Goal: Task Accomplishment & Management: Complete application form

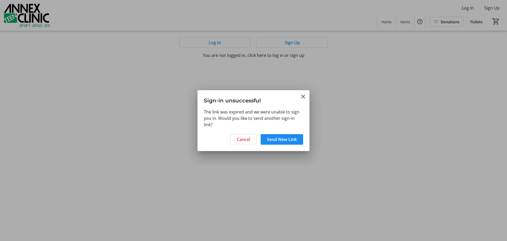
click at [303, 97] on mat-icon "Close" at bounding box center [303, 96] width 6 height 6
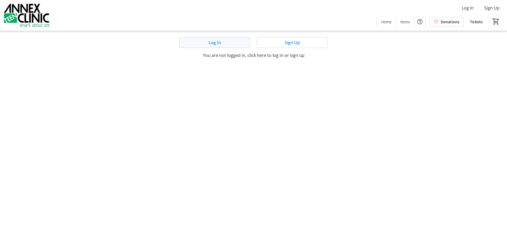
click at [222, 43] on span at bounding box center [215, 42] width 70 height 13
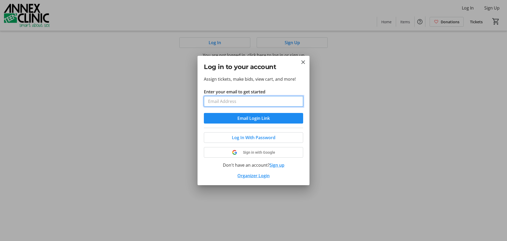
type input "[EMAIL_ADDRESS][DOMAIN_NAME]"
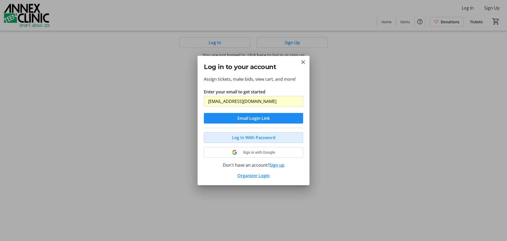
click at [247, 136] on span "Log In With Password" at bounding box center [254, 137] width 44 height 6
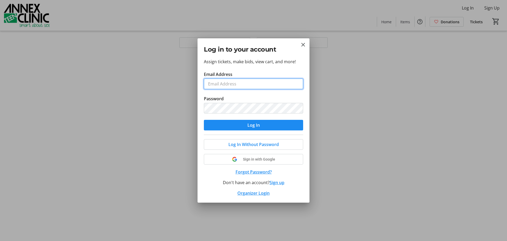
type input "[EMAIL_ADDRESS][DOMAIN_NAME]"
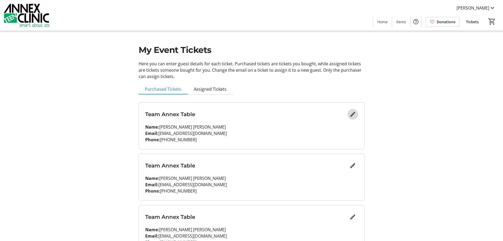
click at [352, 117] on mat-icon "Edit" at bounding box center [353, 114] width 6 height 6
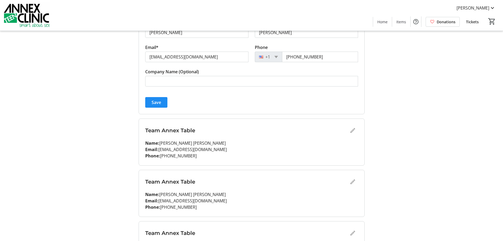
scroll to position [106, 0]
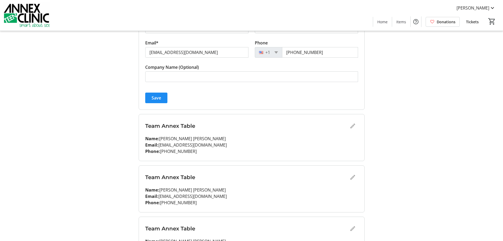
click at [352, 126] on div "Team Annex Table" at bounding box center [251, 125] width 213 height 11
click at [353, 126] on div "Team Annex Table" at bounding box center [251, 125] width 213 height 11
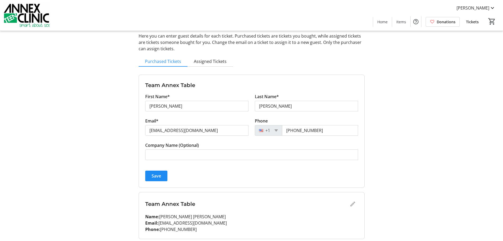
scroll to position [0, 0]
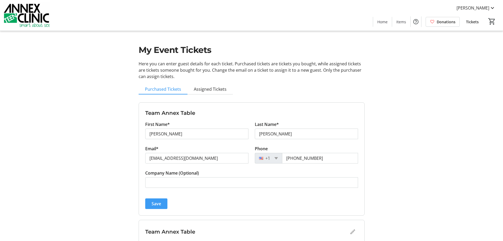
click at [159, 199] on span "submit" at bounding box center [156, 203] width 22 height 13
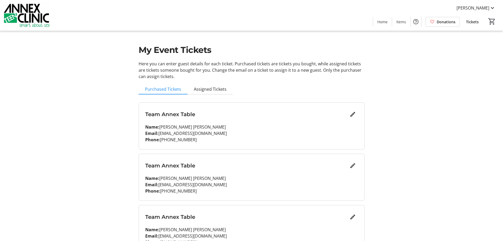
scroll to position [26, 0]
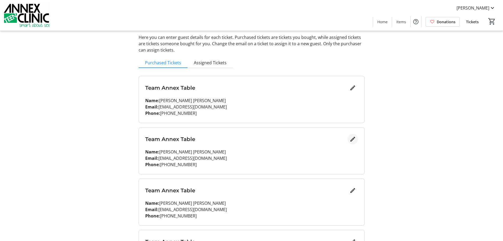
click at [354, 139] on mat-icon "Edit" at bounding box center [353, 139] width 6 height 6
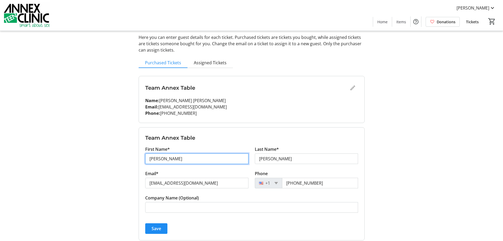
click at [165, 160] on input "[PERSON_NAME]" at bounding box center [196, 158] width 103 height 11
type input "[PERSON_NAME]"
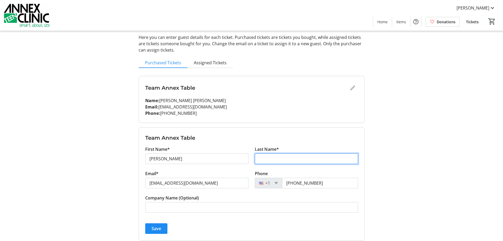
type input "Lordi"
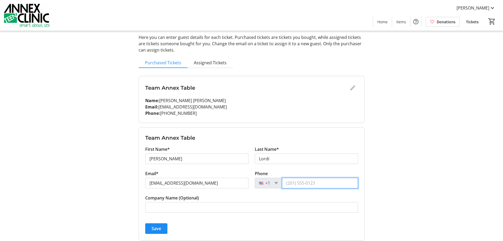
type input "[PHONE_NUMBER]"
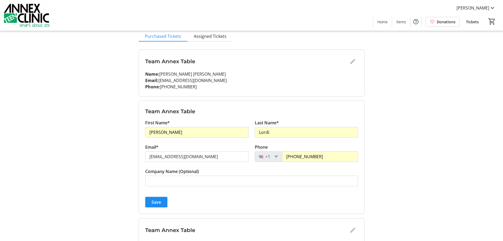
scroll to position [79, 0]
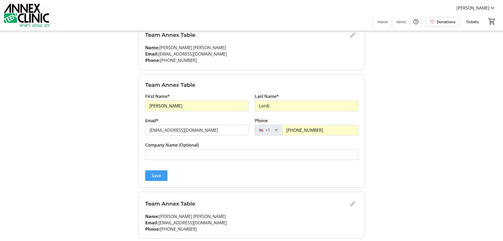
click at [156, 176] on span "Save" at bounding box center [157, 175] width 10 height 6
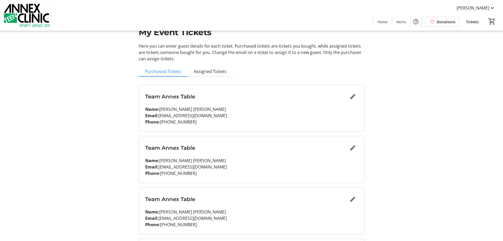
scroll to position [0, 0]
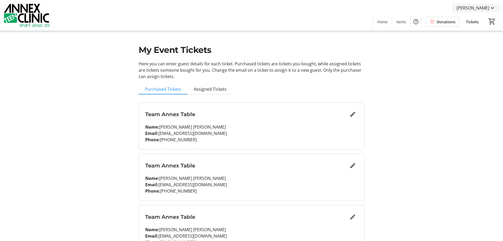
click at [480, 10] on span "[PERSON_NAME]" at bounding box center [472, 8] width 33 height 6
click at [475, 43] on span "My Account" at bounding box center [477, 46] width 36 height 6
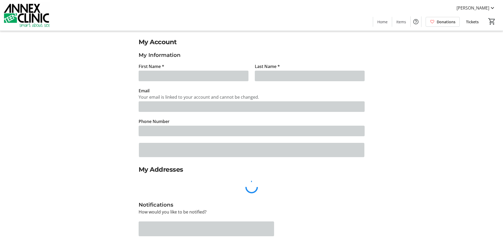
type input "[PERSON_NAME]"
type input "[EMAIL_ADDRESS][DOMAIN_NAME]"
type input "[PHONE_NUMBER]"
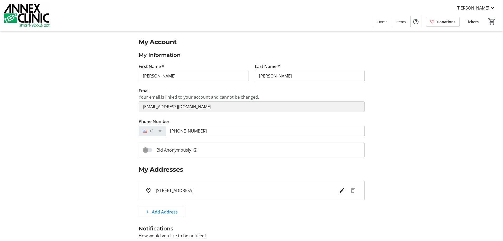
click at [470, 19] on span "Tickets" at bounding box center [472, 22] width 13 height 6
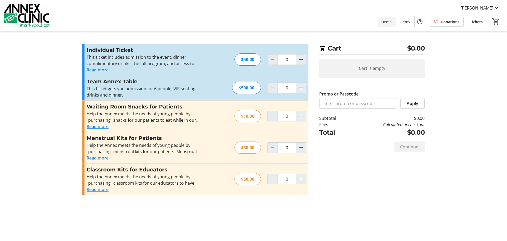
click at [387, 23] on span "Home" at bounding box center [386, 22] width 10 height 6
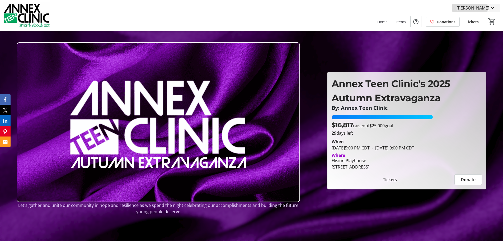
click at [472, 7] on span "[PERSON_NAME]" at bounding box center [472, 8] width 33 height 6
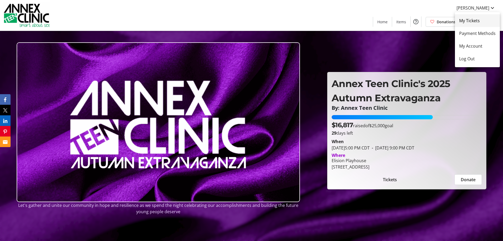
click at [468, 20] on span "My Tickets" at bounding box center [477, 20] width 36 height 6
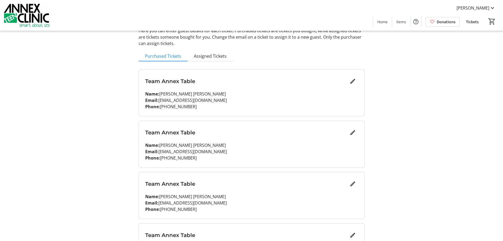
scroll to position [53, 0]
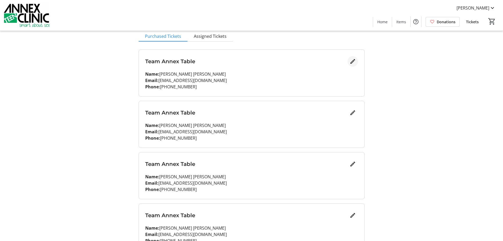
click at [352, 62] on mat-icon "Edit" at bounding box center [353, 61] width 6 height 6
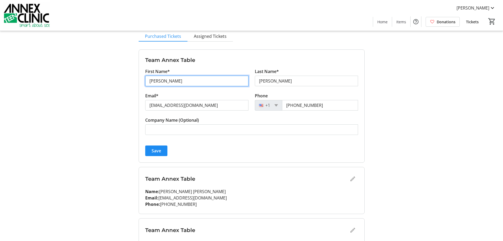
drag, startPoint x: 165, startPoint y: 81, endPoint x: 138, endPoint y: 87, distance: 28.0
click at [138, 87] on div "My Event Tickets Here you can enter guest details for each ticket. Purchased ti…" at bounding box center [251, 193] width 232 height 492
click at [157, 152] on button "Save" at bounding box center [156, 150] width 22 height 11
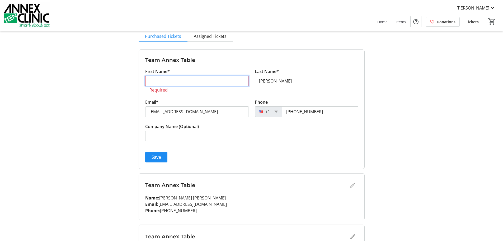
click at [164, 81] on input "First Name*" at bounding box center [196, 81] width 103 height 11
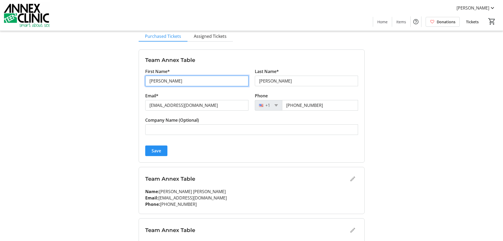
type input "[PERSON_NAME]"
click at [160, 148] on span "Save" at bounding box center [157, 150] width 10 height 6
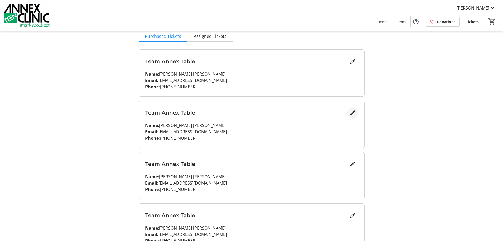
click at [355, 110] on mat-icon "Edit" at bounding box center [353, 112] width 6 height 6
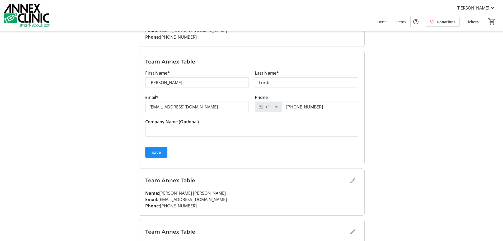
scroll to position [106, 0]
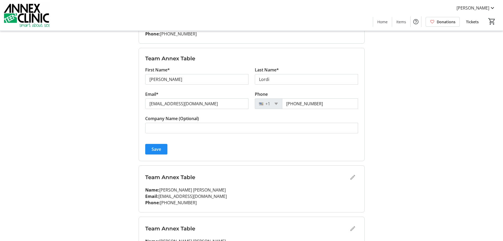
click at [157, 150] on span "Save" at bounding box center [157, 149] width 10 height 6
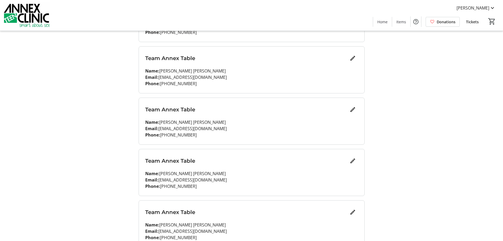
scroll to position [79, 0]
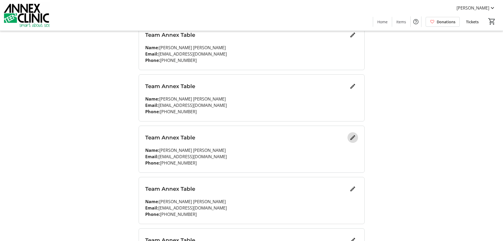
click at [351, 137] on mat-icon "Edit" at bounding box center [353, 137] width 6 height 6
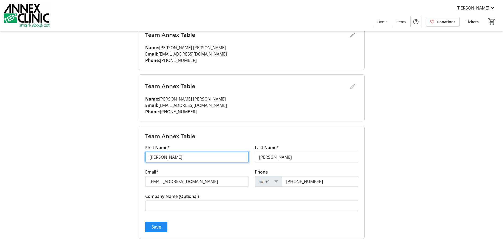
drag, startPoint x: 173, startPoint y: 158, endPoint x: 147, endPoint y: 163, distance: 26.7
click at [39, 17] on mat-sidenav-content "[PERSON_NAME] Home Items Donations Tickets 0 Home Items Donations Tickets My Ev…" at bounding box center [251, 167] width 503 height 492
type input "[PERSON_NAME]"
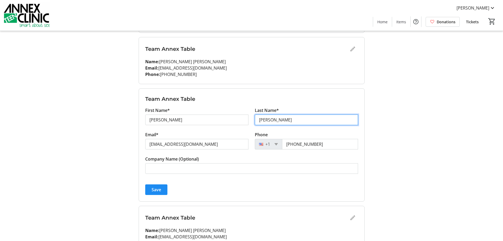
scroll to position [158, 0]
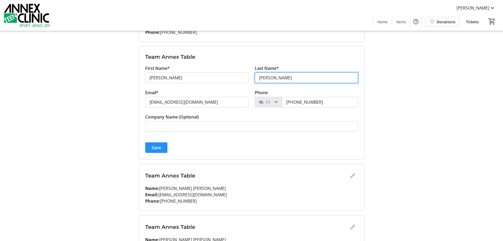
type input "[PERSON_NAME]"
click at [157, 148] on span "Save" at bounding box center [157, 147] width 10 height 6
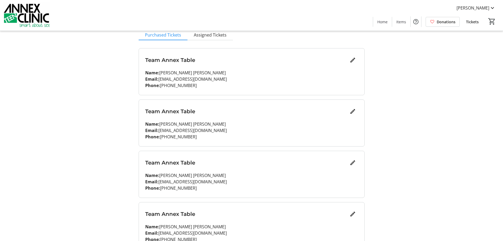
scroll to position [132, 0]
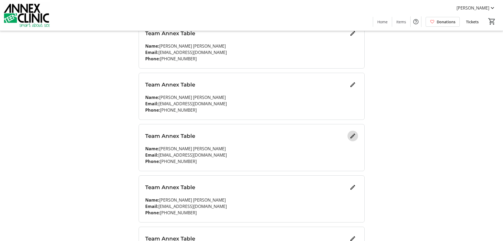
click at [352, 137] on mat-icon "Edit" at bounding box center [353, 136] width 6 height 6
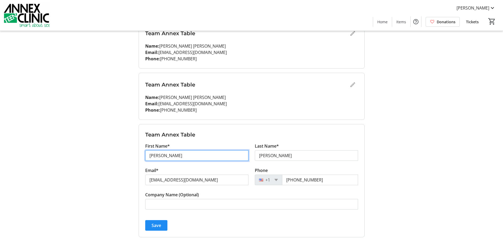
drag, startPoint x: 159, startPoint y: 155, endPoint x: 91, endPoint y: 155, distance: 67.9
click at [91, 155] on div "My Event Tickets Here you can enter guest details for each ticket. Purchased ti…" at bounding box center [251, 114] width 348 height 492
type input "[PERSON_NAME]"
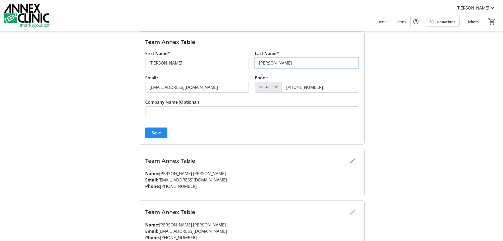
scroll to position [238, 0]
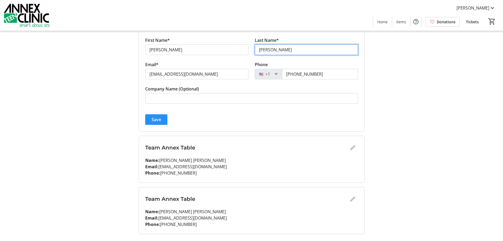
type input "[PERSON_NAME]"
click at [162, 117] on span "submit" at bounding box center [156, 119] width 22 height 13
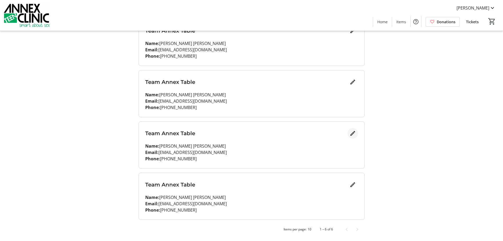
click at [351, 133] on mat-icon "Edit" at bounding box center [353, 133] width 6 height 6
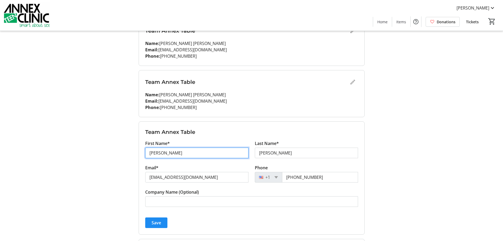
drag, startPoint x: 167, startPoint y: 153, endPoint x: 107, endPoint y: 153, distance: 60.2
click at [107, 153] on div "My Event Tickets Here you can enter guest details for each ticket. Purchased ti…" at bounding box center [251, 60] width 348 height 492
type input "[PERSON_NAME]"
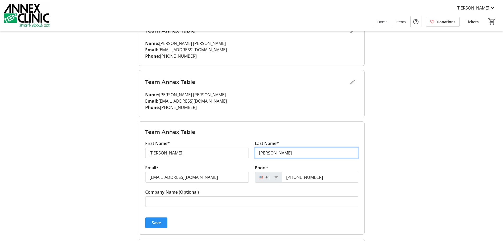
type input "[PERSON_NAME]"
click at [157, 221] on span "Save" at bounding box center [157, 222] width 10 height 6
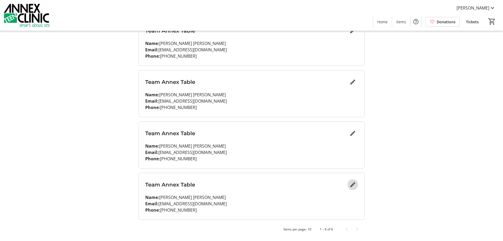
click at [353, 183] on mat-icon "Edit" at bounding box center [353, 184] width 6 height 6
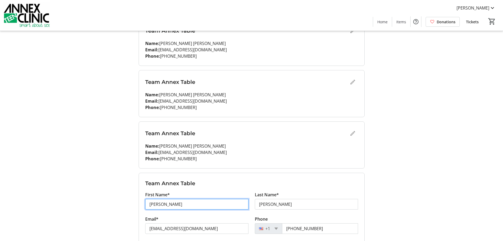
drag, startPoint x: 159, startPoint y: 206, endPoint x: 142, endPoint y: 211, distance: 17.9
click at [70, 50] on tr-design-standard-layout-narrow "My Event Tickets Here you can enter guest details for each ticket. Purchased ti…" at bounding box center [251, 60] width 503 height 492
type input "[PERSON_NAME]"
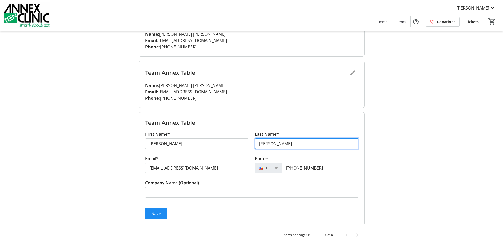
scroll to position [252, 0]
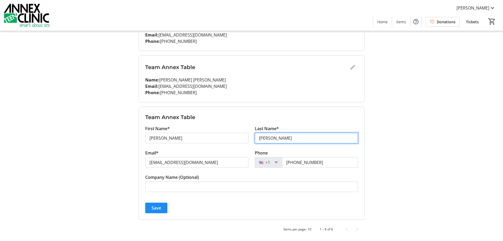
type input "[PERSON_NAME]"
click at [153, 210] on span "Save" at bounding box center [157, 207] width 10 height 6
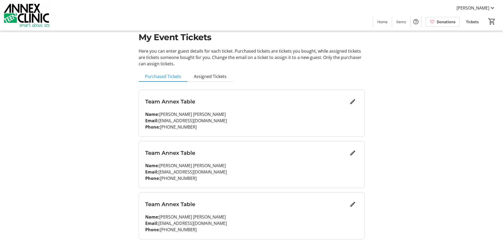
scroll to position [0, 0]
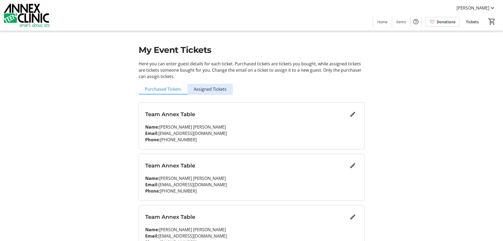
click at [202, 89] on span "Assigned Tickets" at bounding box center [210, 89] width 33 height 4
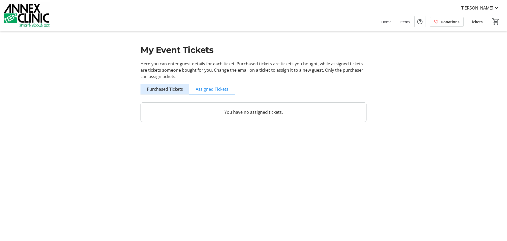
click at [169, 90] on span "Purchased Tickets" at bounding box center [165, 89] width 36 height 4
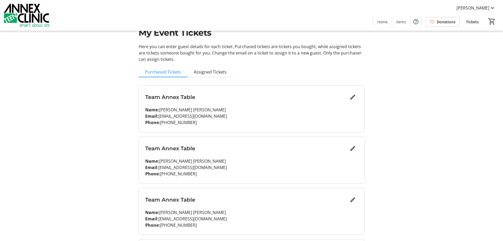
scroll to position [26, 0]
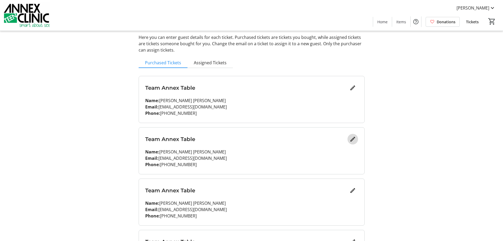
click at [355, 140] on mat-icon "Edit" at bounding box center [353, 139] width 6 height 6
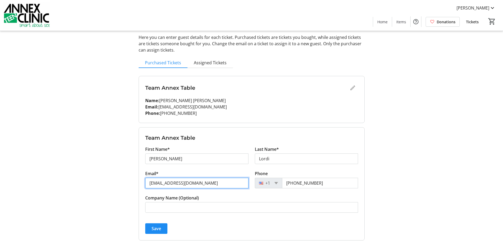
click at [199, 185] on input "[EMAIL_ADDRESS][DOMAIN_NAME]" at bounding box center [196, 182] width 103 height 11
type input "[EMAIL_ADDRESS][DOMAIN_NAME]"
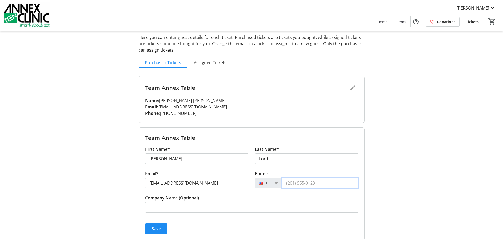
type input "[PHONE_NUMBER]"
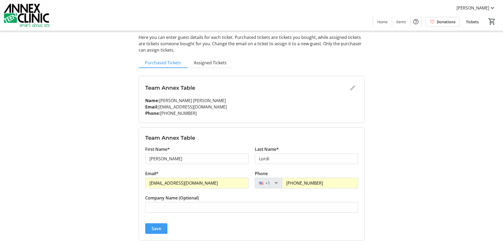
click at [155, 228] on span "Save" at bounding box center [157, 228] width 10 height 6
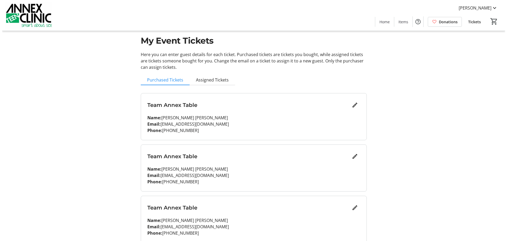
scroll to position [0, 0]
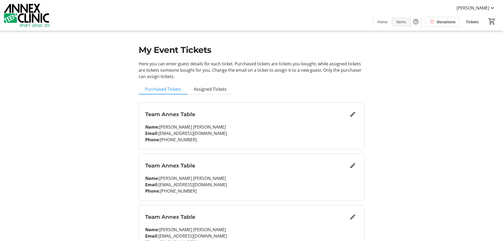
click at [402, 22] on span "Items" at bounding box center [401, 22] width 10 height 6
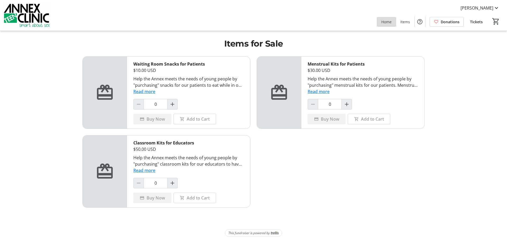
click at [387, 26] on span at bounding box center [386, 21] width 19 height 13
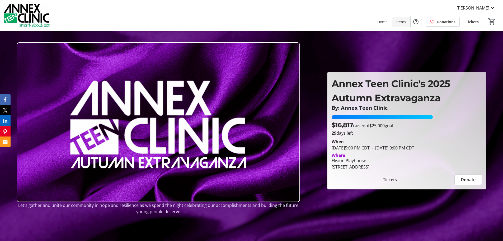
click at [405, 26] on span at bounding box center [401, 21] width 18 height 13
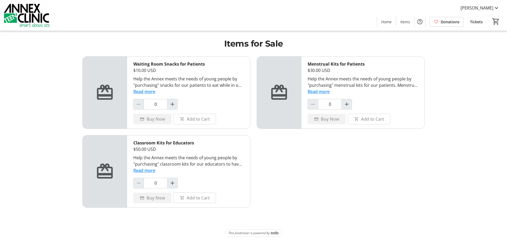
click at [477, 23] on span "Tickets" at bounding box center [476, 22] width 13 height 6
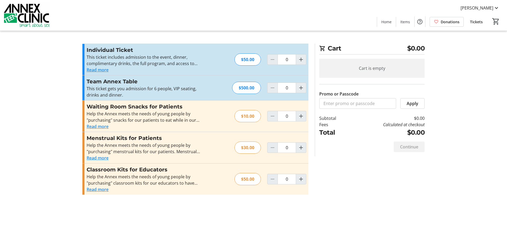
click at [305, 24] on div "[PERSON_NAME] Home Items Donations Tickets 0" at bounding box center [253, 15] width 507 height 31
